Goal: Information Seeking & Learning: Learn about a topic

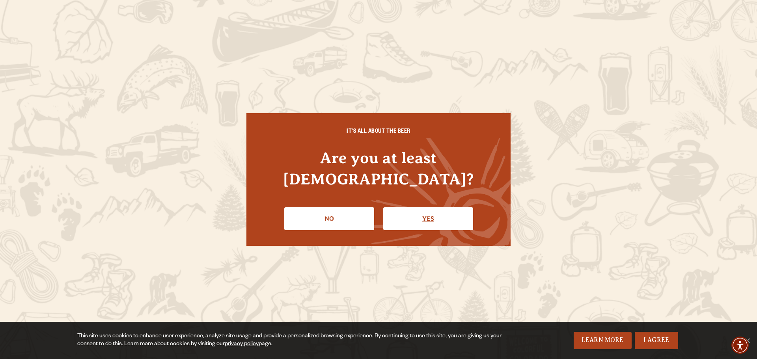
click at [427, 207] on link "Yes" at bounding box center [428, 218] width 90 height 23
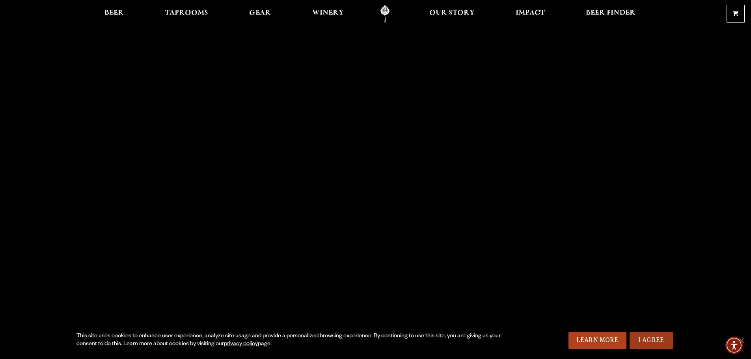
click at [653, 339] on link "I Agree" at bounding box center [651, 340] width 43 height 17
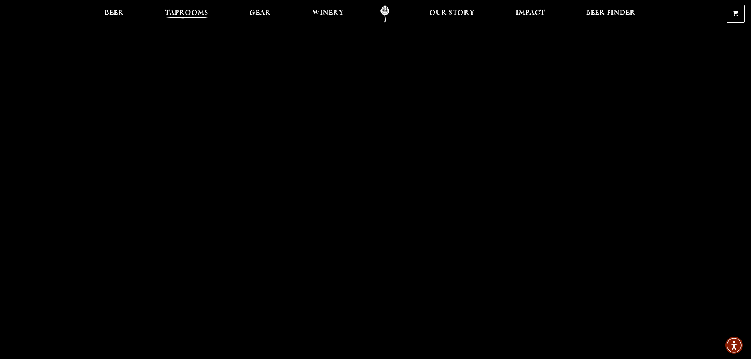
click at [198, 11] on span "Taprooms" at bounding box center [186, 13] width 43 height 6
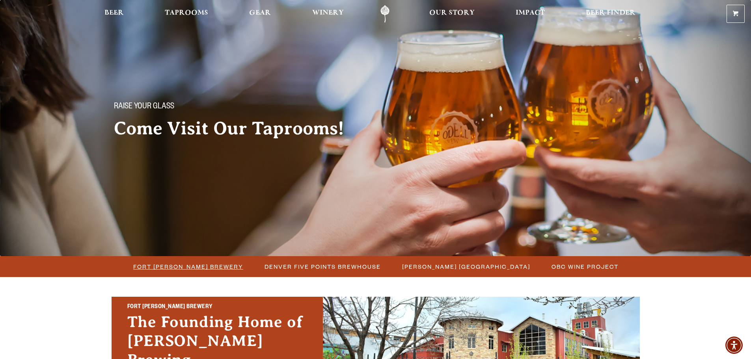
click at [202, 267] on span "Fort [PERSON_NAME] Brewery" at bounding box center [188, 266] width 110 height 11
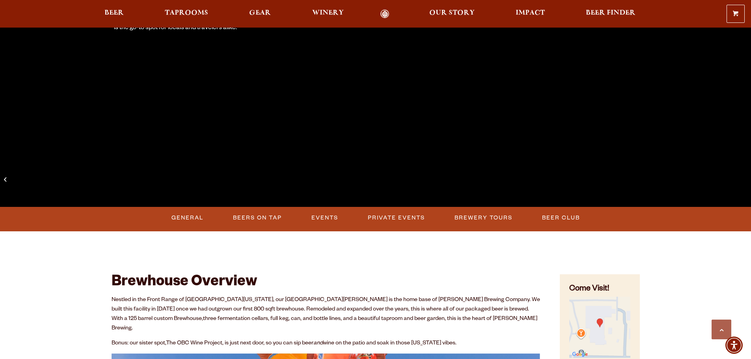
scroll to position [197, 0]
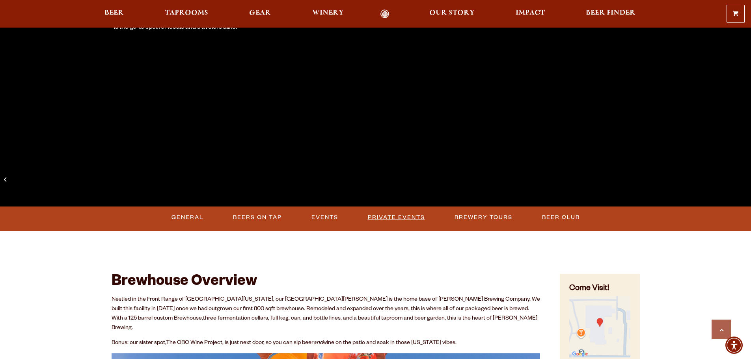
click at [399, 220] on link "Private Events" at bounding box center [396, 218] width 63 height 18
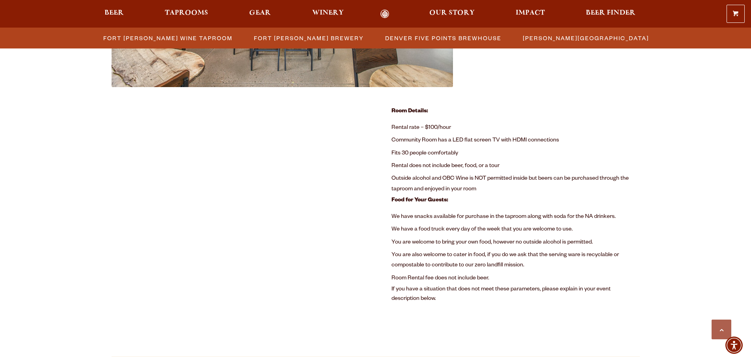
scroll to position [501, 0]
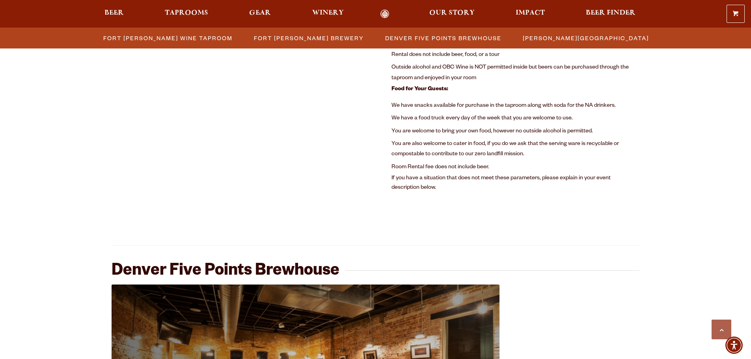
scroll to position [546, 0]
